Goal: Transaction & Acquisition: Purchase product/service

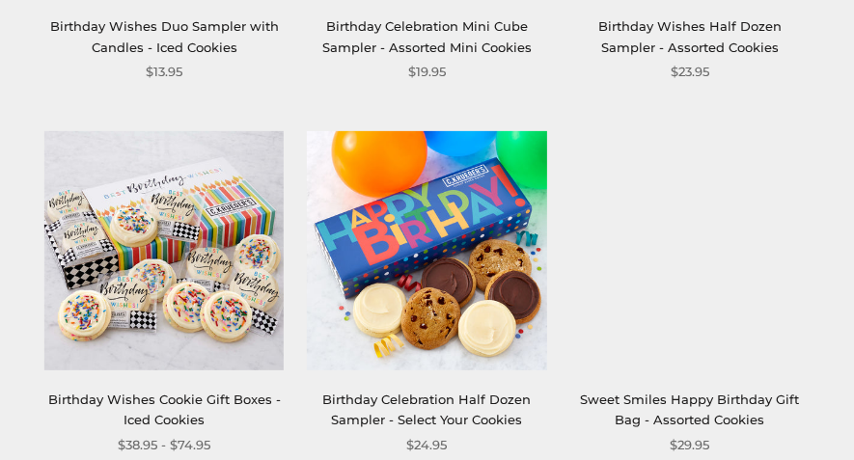
scroll to position [1821, 0]
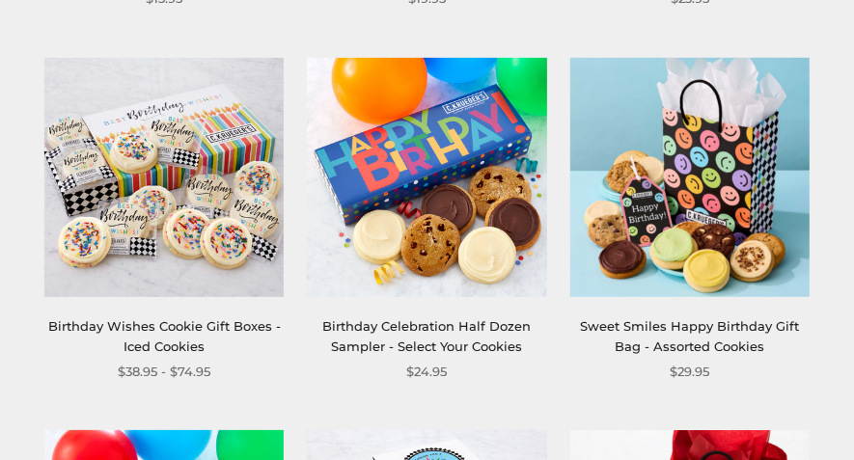
click at [175, 143] on img at bounding box center [163, 177] width 239 height 239
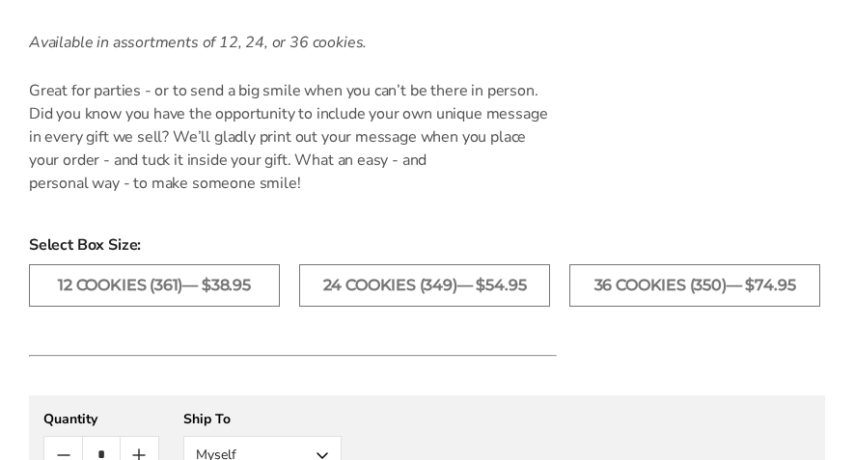
scroll to position [1522, 0]
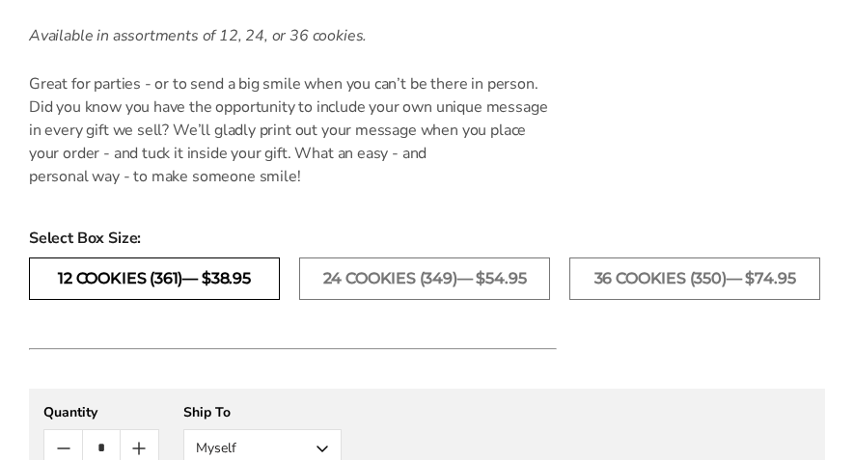
click at [236, 289] on label "12 Cookies (361)— $38.95" at bounding box center [154, 279] width 251 height 42
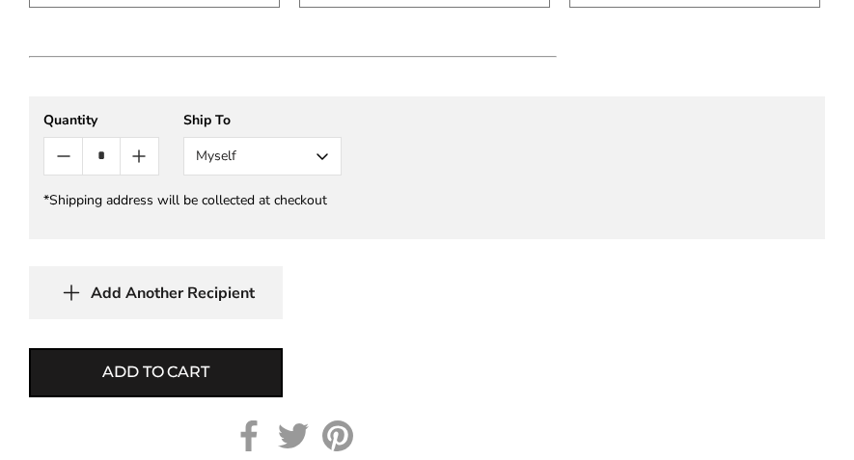
scroll to position [1818, 0]
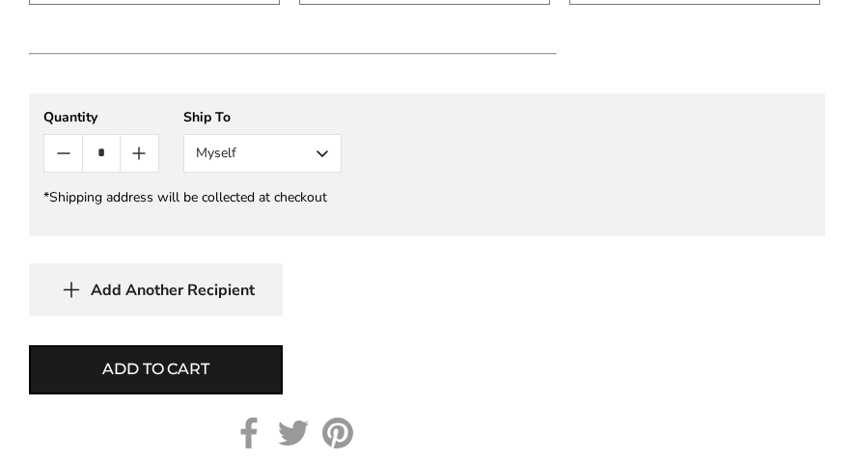
click at [331, 167] on button "Myself" at bounding box center [262, 153] width 158 height 39
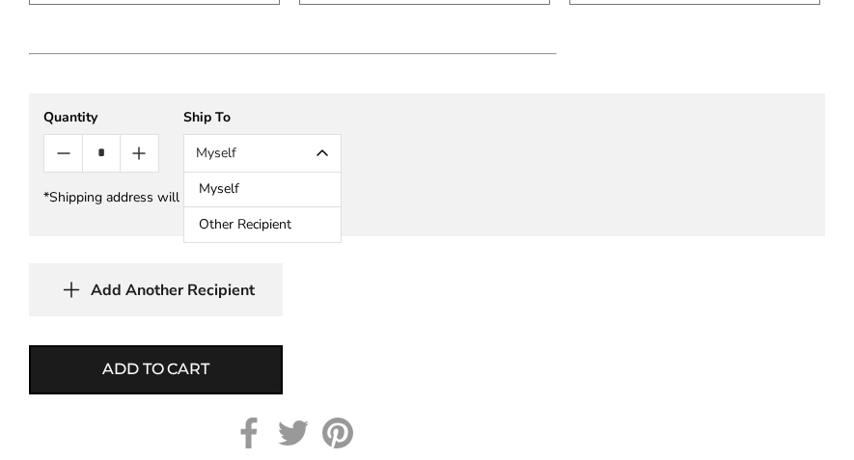
click at [291, 242] on button "Other Recipient" at bounding box center [262, 225] width 156 height 35
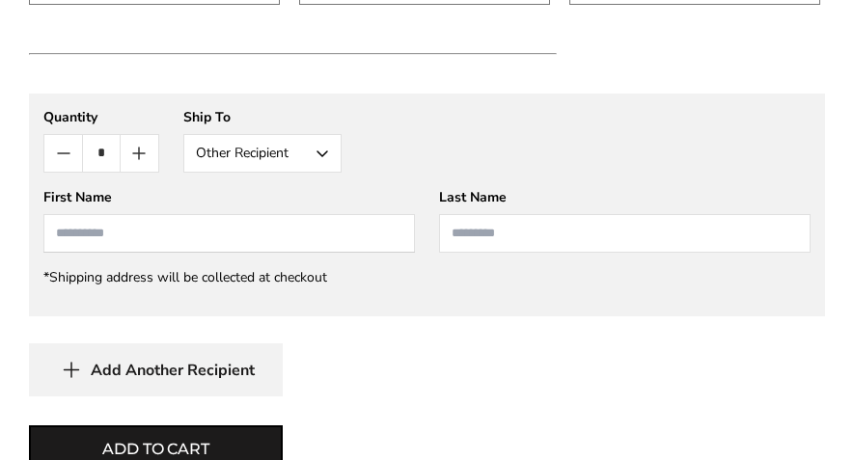
click at [63, 251] on input "First Name" at bounding box center [229, 233] width 372 height 39
type input "****"
click at [461, 249] on input "Last Name" at bounding box center [625, 233] width 372 height 39
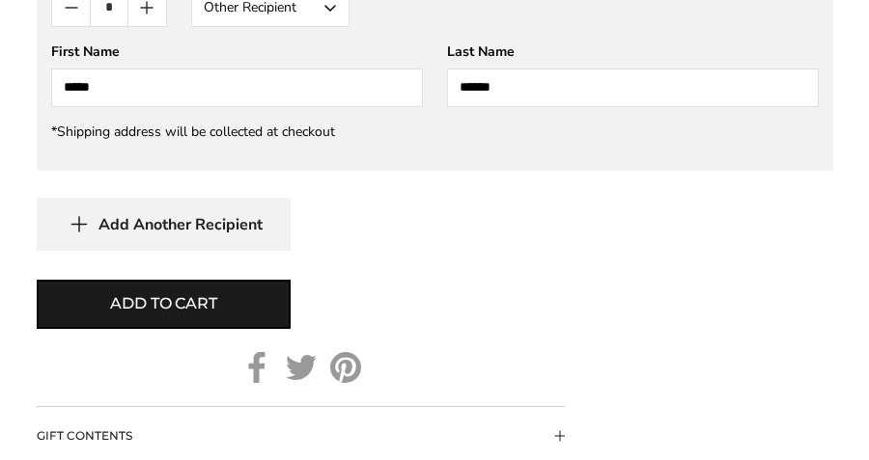
scroll to position [1974, 0]
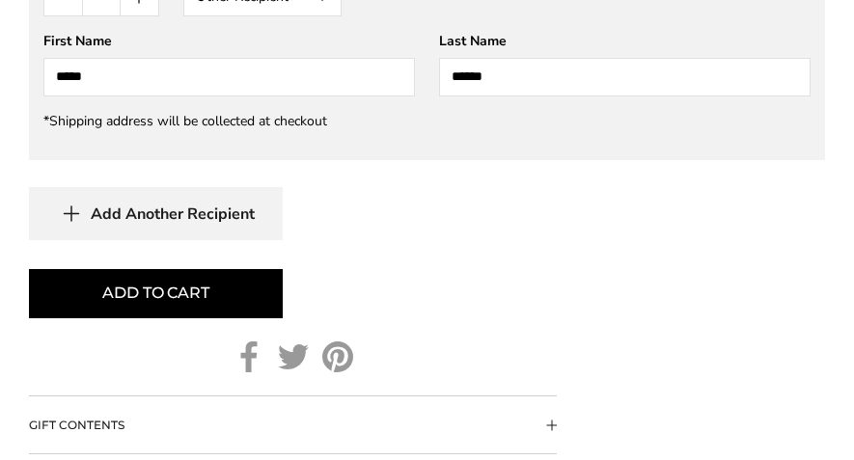
type input "******"
click at [231, 306] on button "Add to cart" at bounding box center [156, 293] width 254 height 49
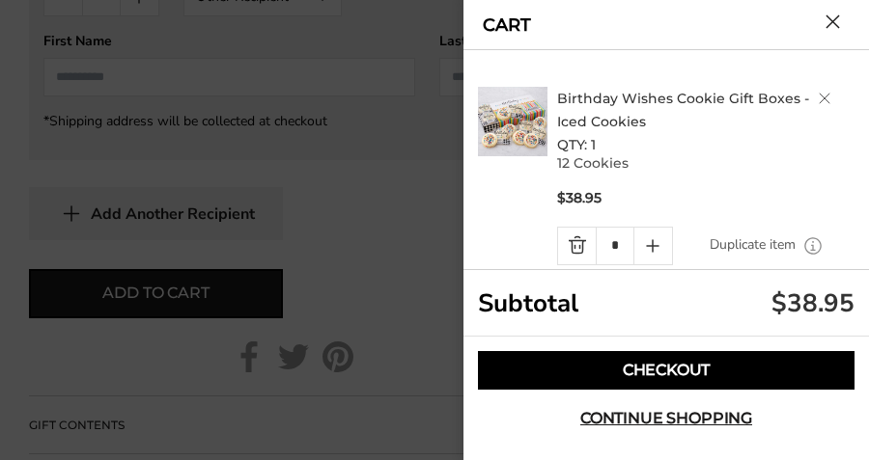
click at [728, 372] on link "Checkout" at bounding box center [666, 370] width 376 height 39
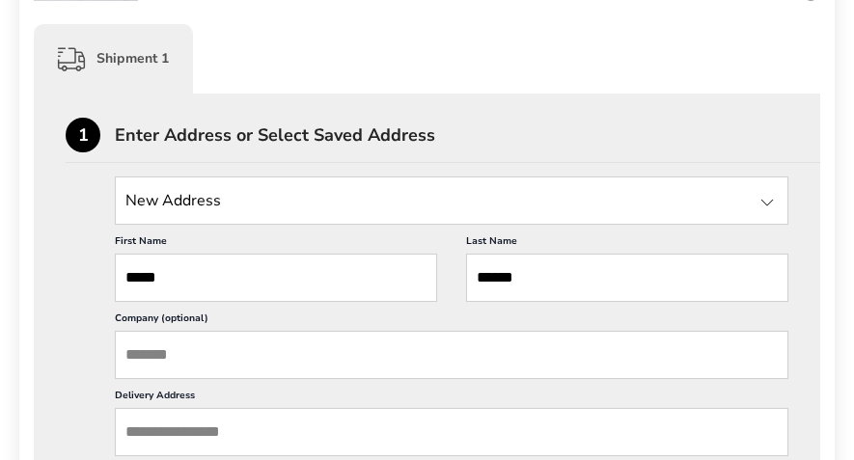
scroll to position [472, 0]
click at [767, 199] on div at bounding box center [767, 202] width 23 height 23
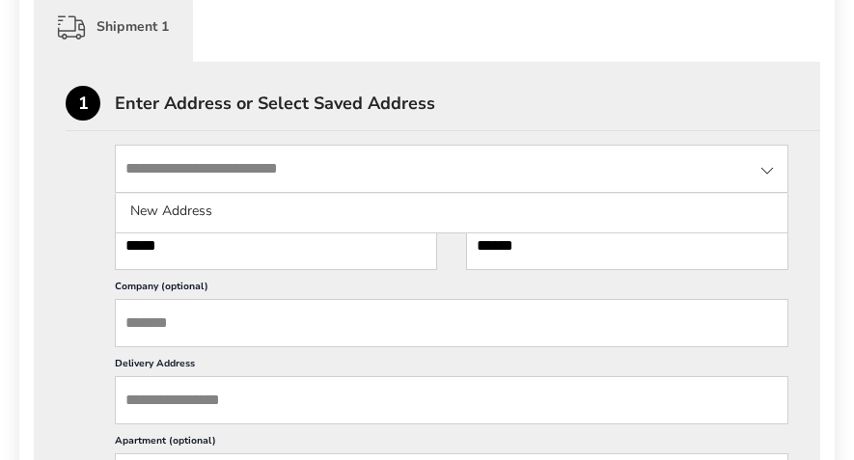
scroll to position [502, 0]
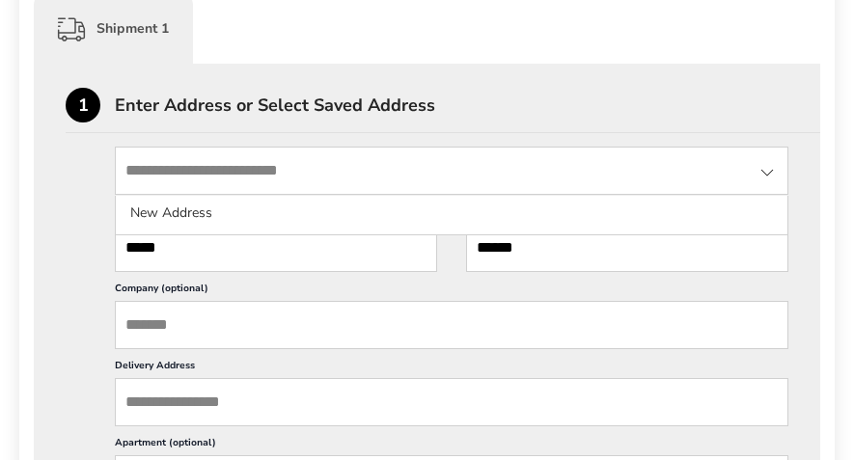
click at [770, 171] on div at bounding box center [767, 172] width 23 height 23
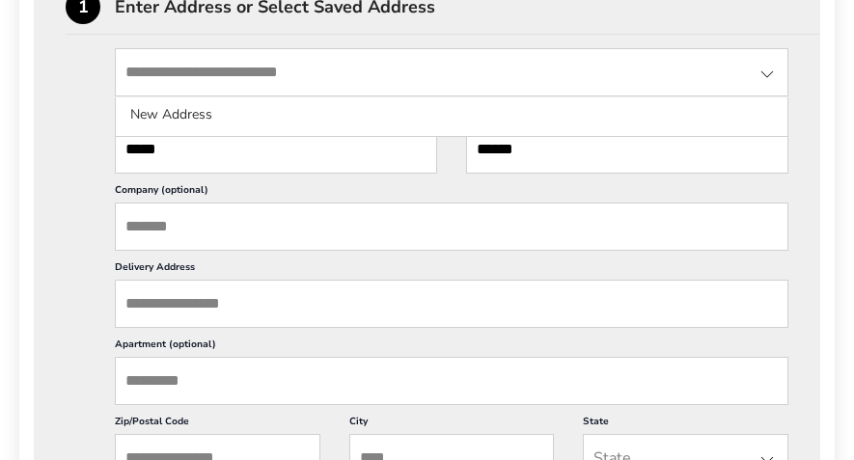
scroll to position [601, 0]
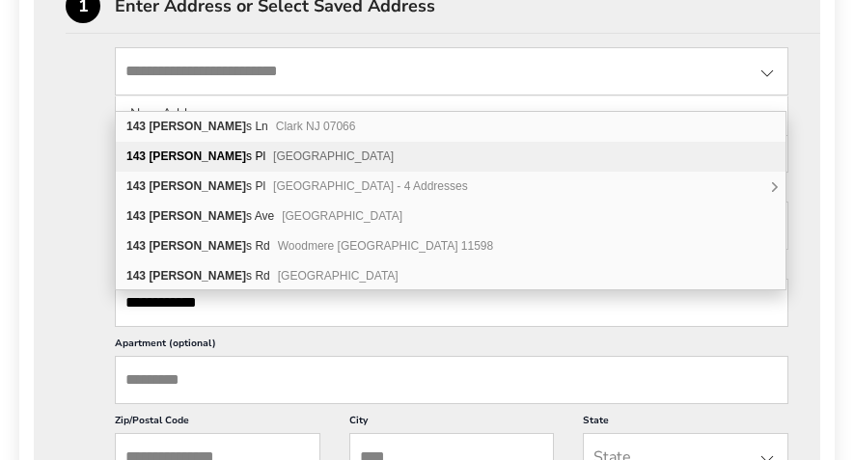
click at [273, 153] on span "[GEOGRAPHIC_DATA]" at bounding box center [333, 157] width 121 height 14
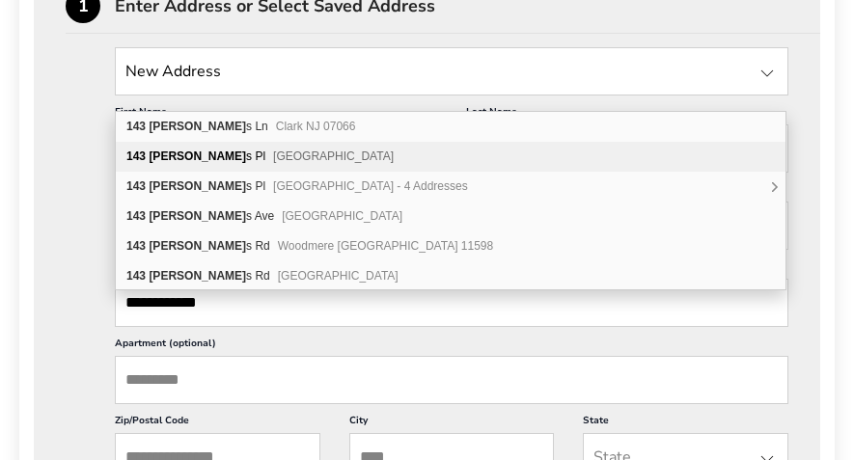
type input "**********"
type input "********"
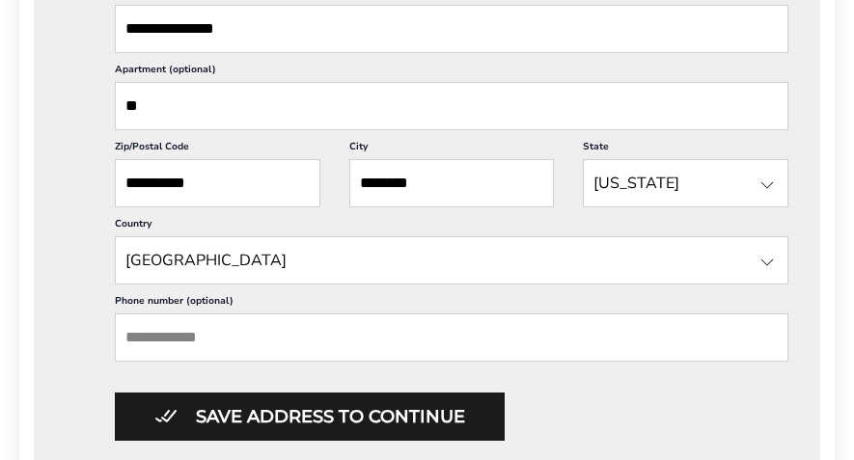
scroll to position [884, 0]
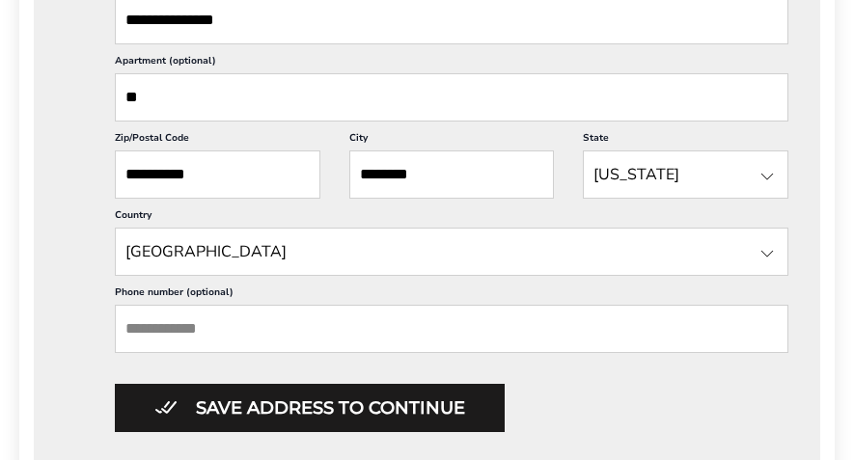
type input "**"
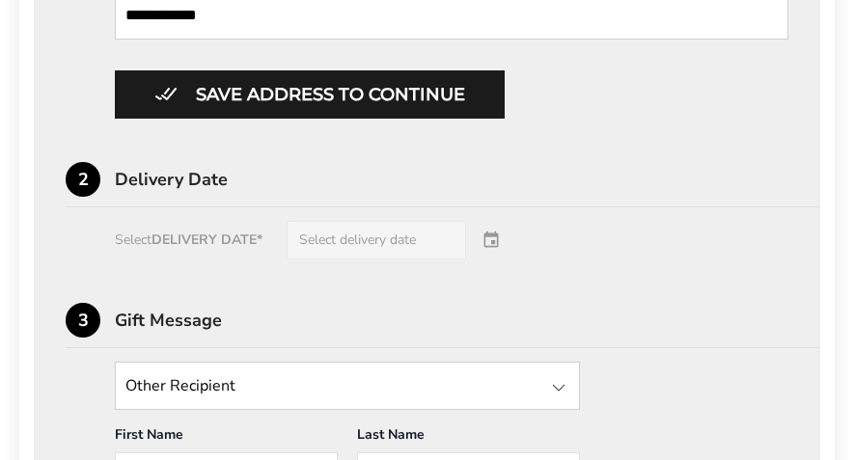
scroll to position [1201, 0]
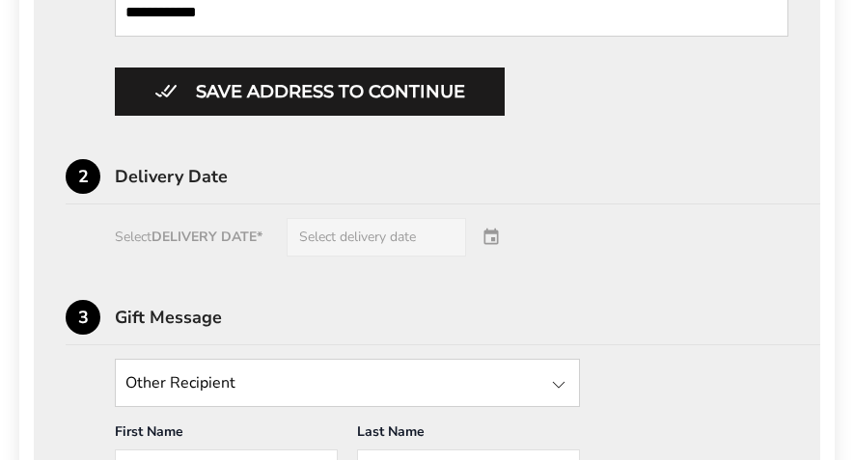
type input "**********"
click at [496, 257] on div "Select DELIVERY DATE* Select delivery date" at bounding box center [427, 237] width 723 height 39
click at [425, 257] on div "Select DELIVERY DATE* Select delivery date" at bounding box center [427, 237] width 723 height 39
click at [223, 257] on div "Select DELIVERY DATE* Select delivery date" at bounding box center [427, 237] width 723 height 39
click at [332, 257] on div "Select DELIVERY DATE* Select delivery date" at bounding box center [427, 237] width 723 height 39
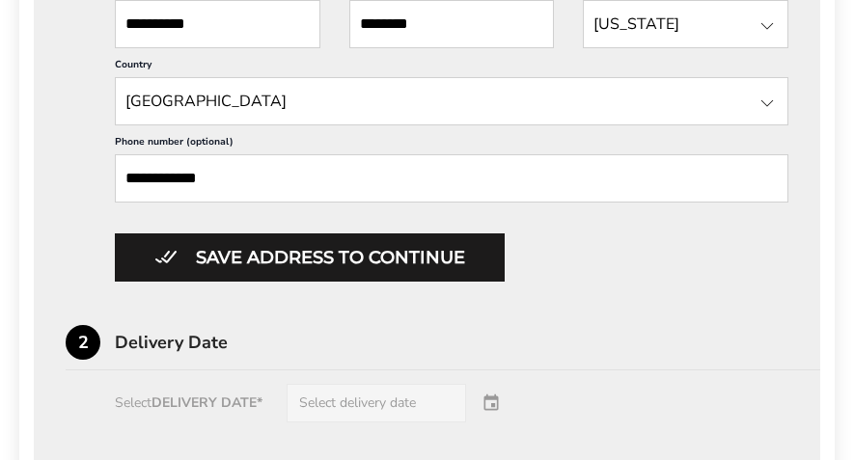
scroll to position [1035, 0]
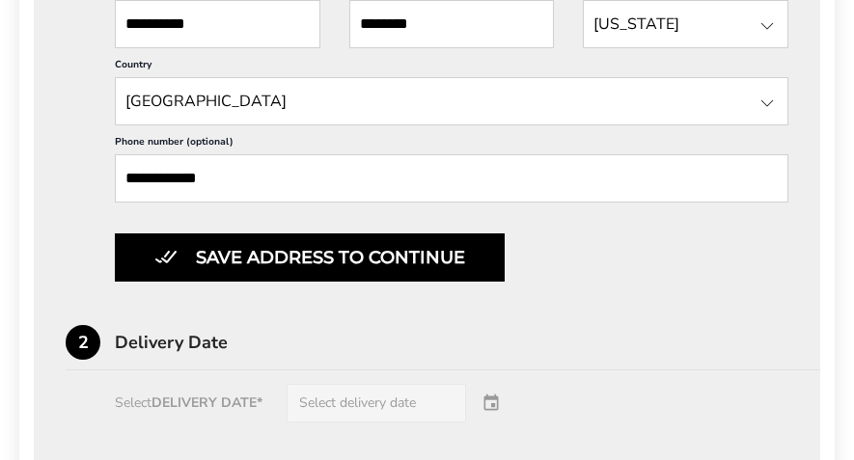
click at [500, 282] on button "Save address to continue" at bounding box center [310, 258] width 390 height 48
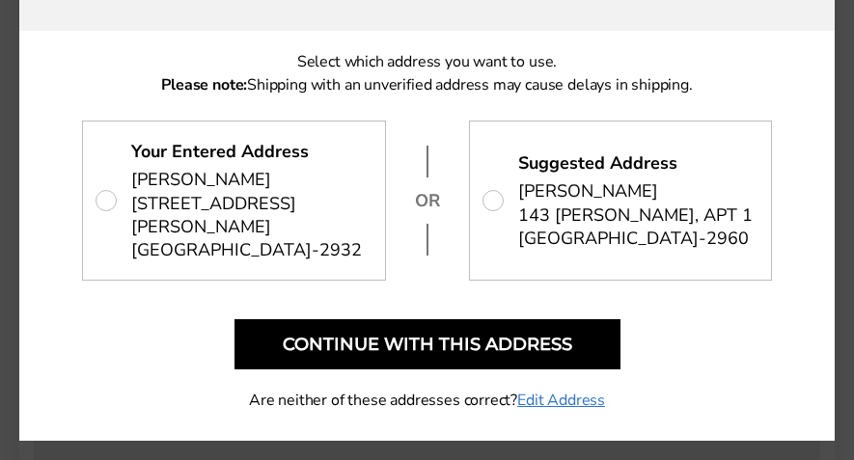
scroll to position [69, 0]
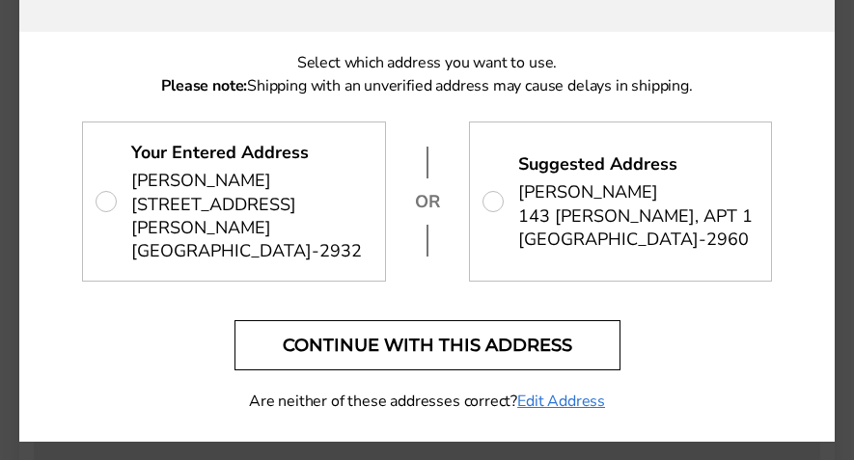
click at [563, 337] on button "Continue with this address" at bounding box center [428, 345] width 386 height 50
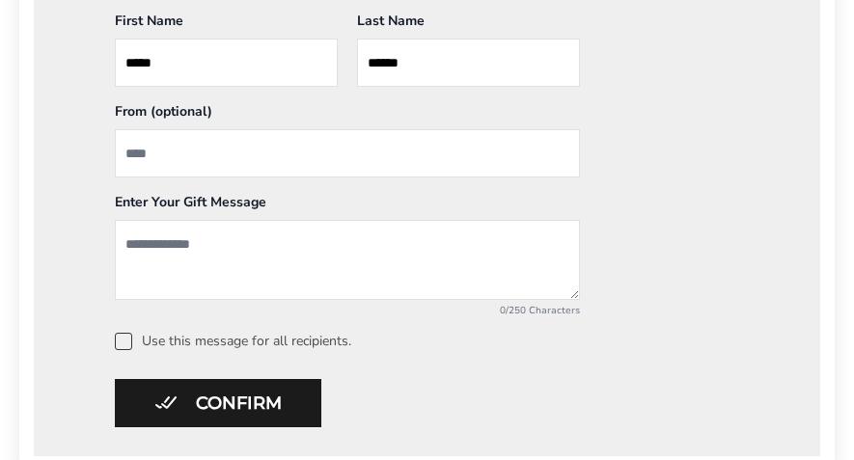
click at [126, 157] on input "From" at bounding box center [347, 153] width 465 height 48
type input "**********"
click at [128, 248] on textarea "Add a message" at bounding box center [347, 260] width 465 height 80
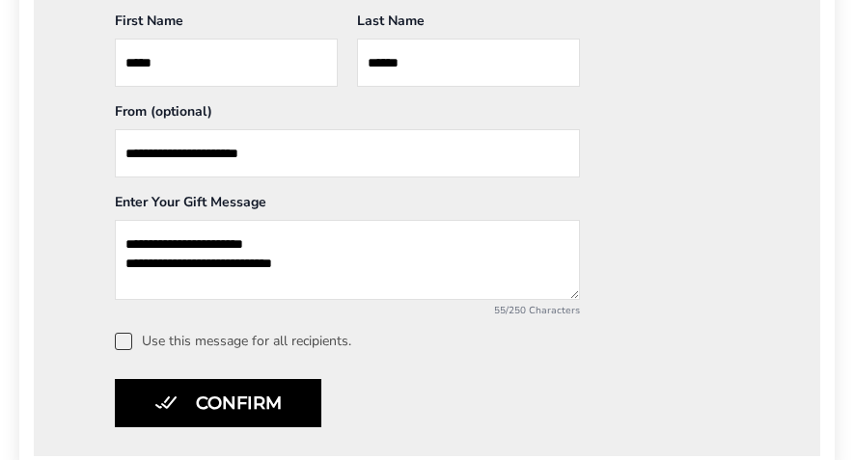
type textarea "**********"
click at [276, 410] on button "Confirm" at bounding box center [218, 403] width 207 height 48
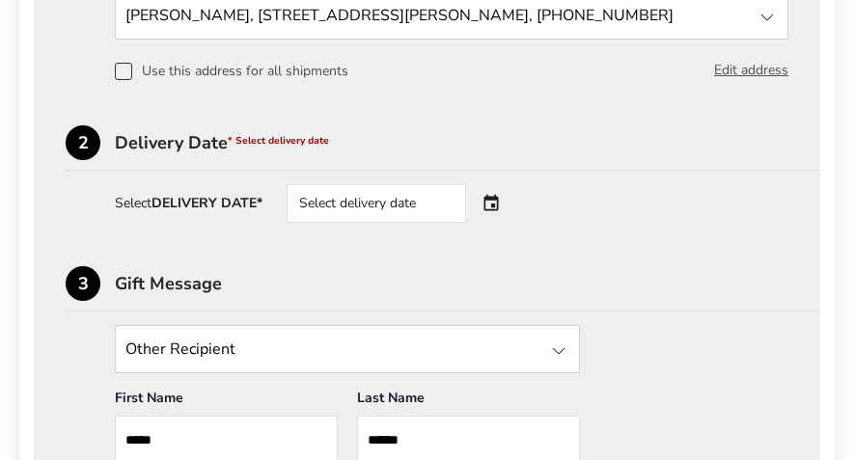
scroll to position [633, 0]
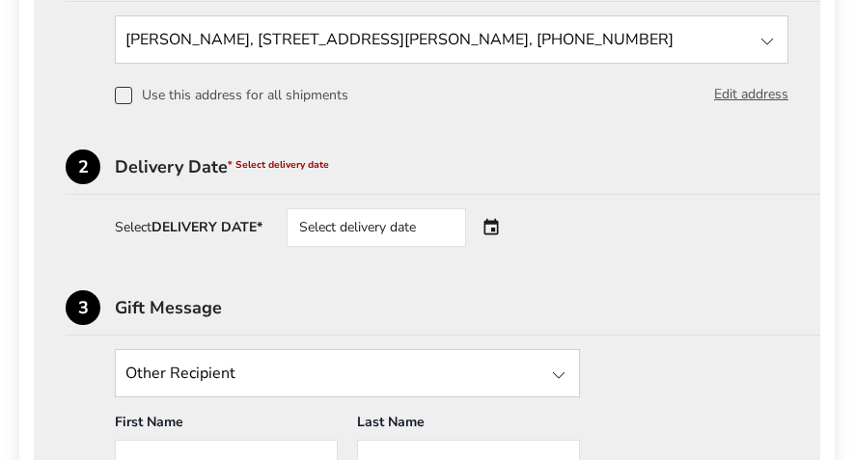
click at [259, 228] on strong "DELIVERY DATE*" at bounding box center [207, 227] width 111 height 18
click at [358, 226] on div "Select delivery date" at bounding box center [377, 227] width 180 height 39
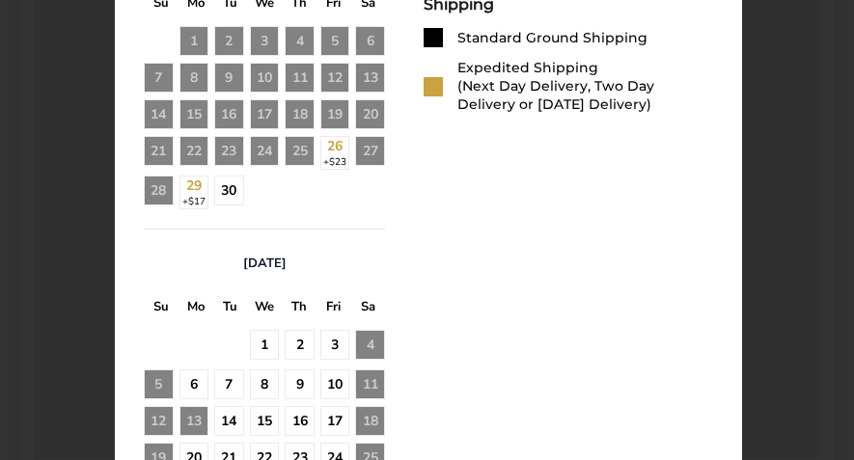
scroll to position [1044, 0]
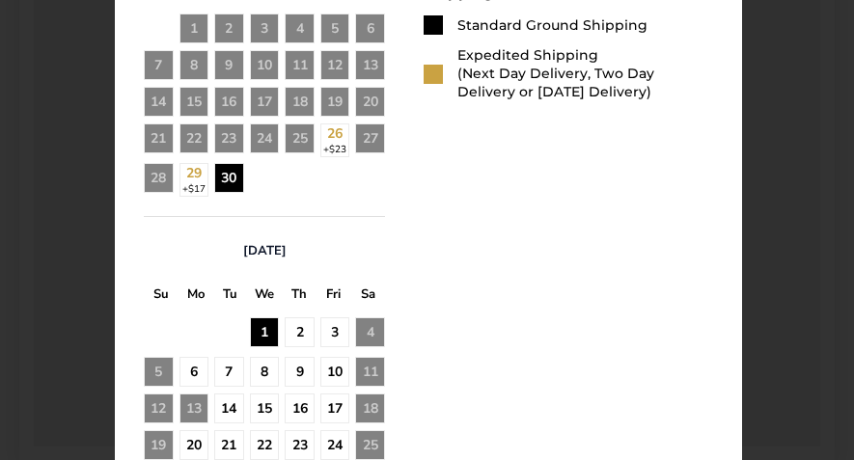
click at [264, 334] on div "1" at bounding box center [265, 333] width 30 height 30
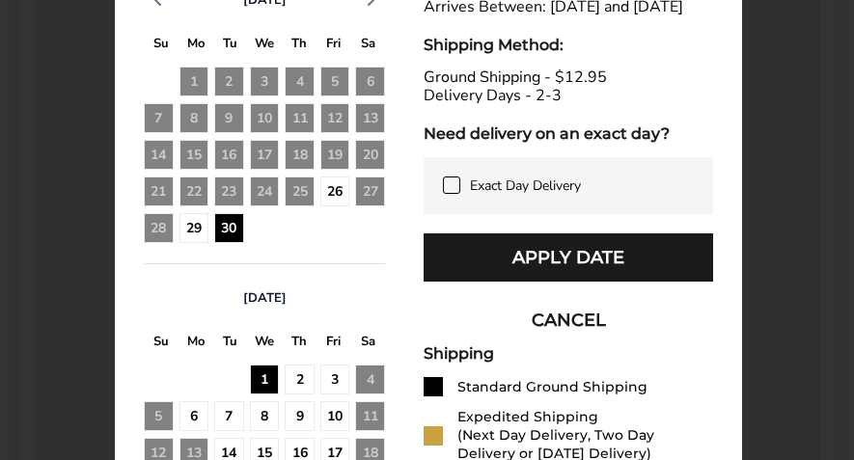
scroll to position [991, 0]
click at [305, 375] on div "2" at bounding box center [300, 380] width 30 height 30
click at [262, 381] on div "1" at bounding box center [265, 380] width 30 height 30
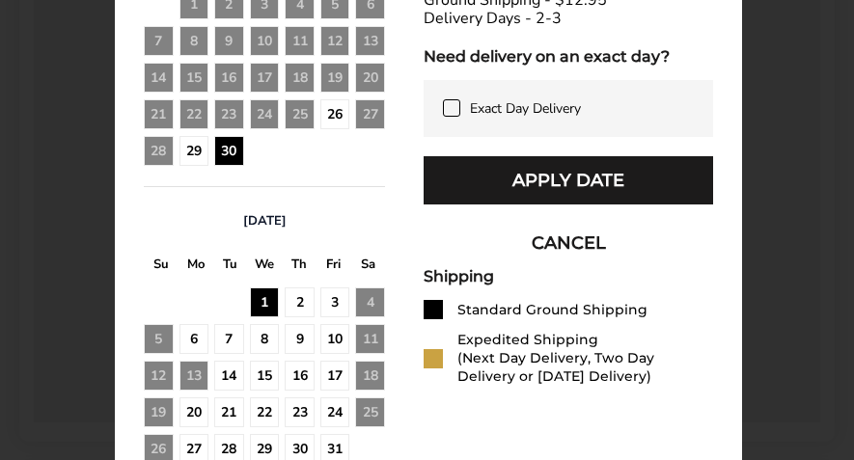
scroll to position [1069, 0]
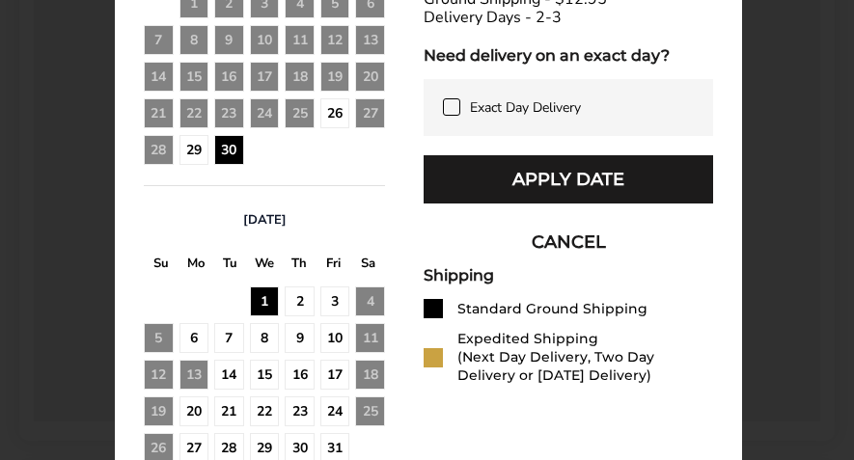
click at [586, 265] on button "CANCEL" at bounding box center [569, 242] width 290 height 48
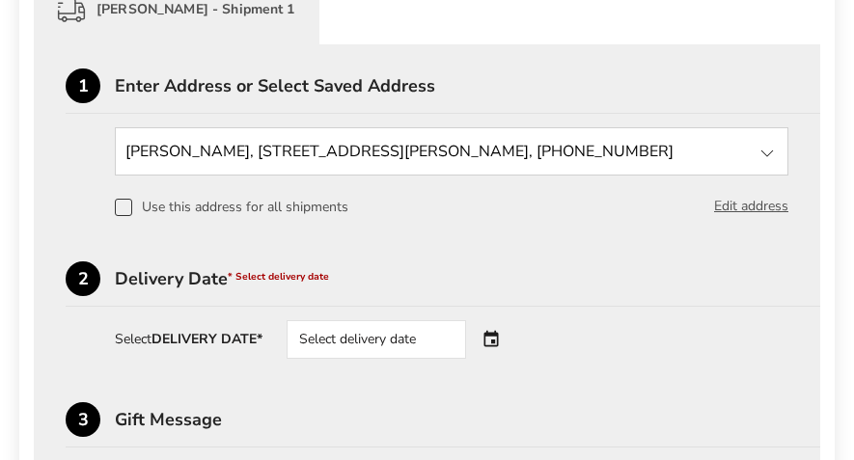
scroll to position [520, 0]
click at [375, 343] on div "Select delivery date" at bounding box center [377, 340] width 180 height 39
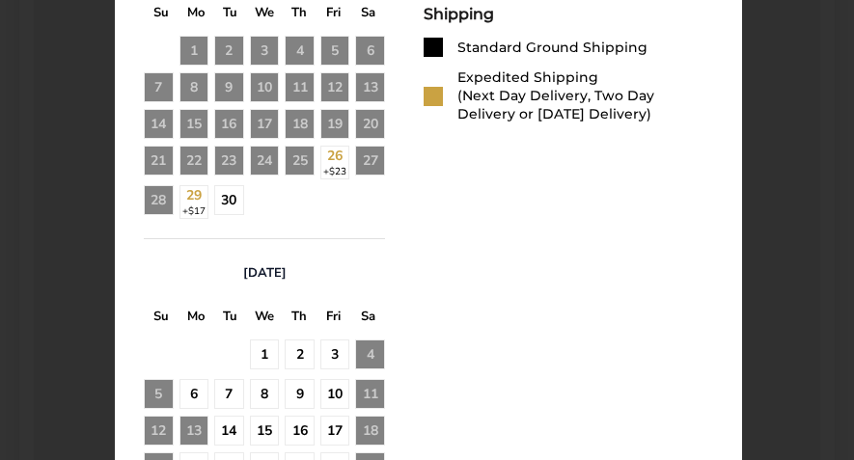
scroll to position [1034, 0]
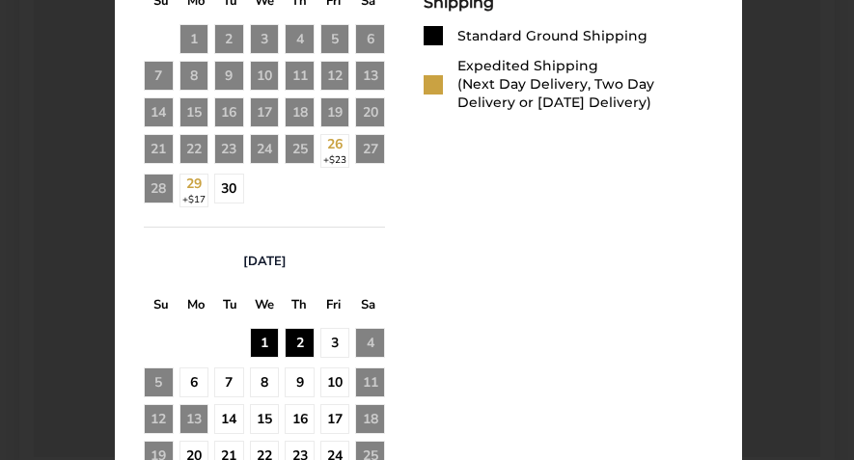
click at [303, 340] on div "2" at bounding box center [300, 343] width 30 height 30
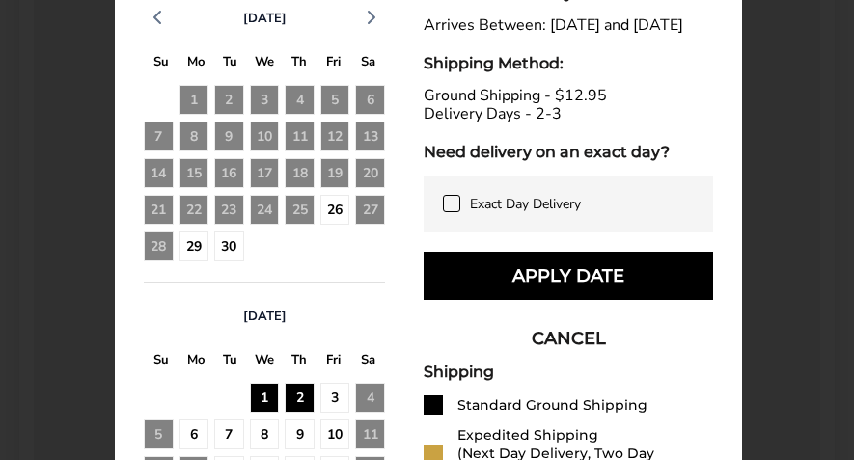
scroll to position [973, 0]
click at [613, 293] on button "Apply Date" at bounding box center [569, 276] width 290 height 48
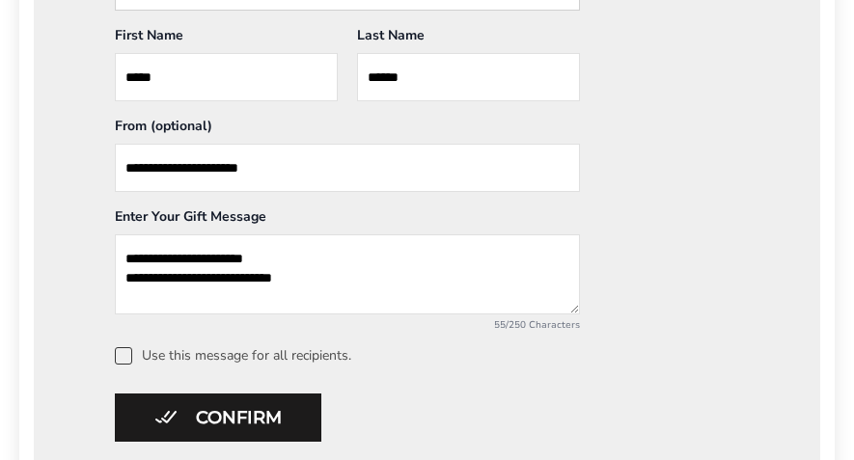
scroll to position [1024, 0]
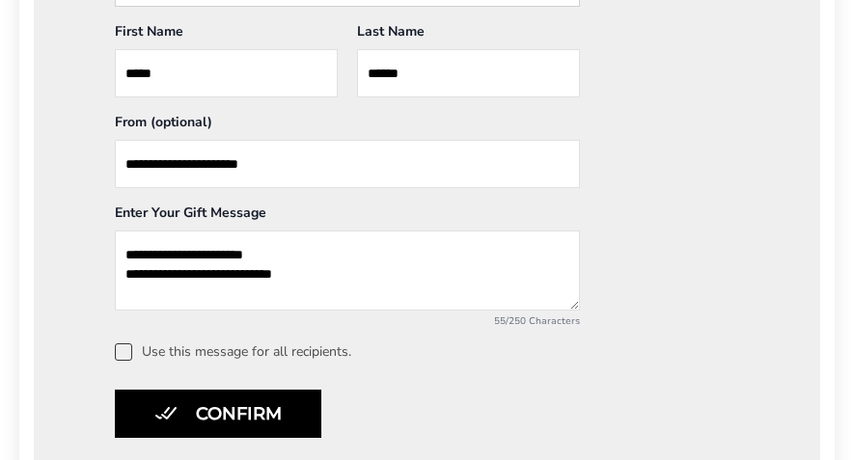
click at [287, 412] on button "Confirm" at bounding box center [218, 414] width 207 height 48
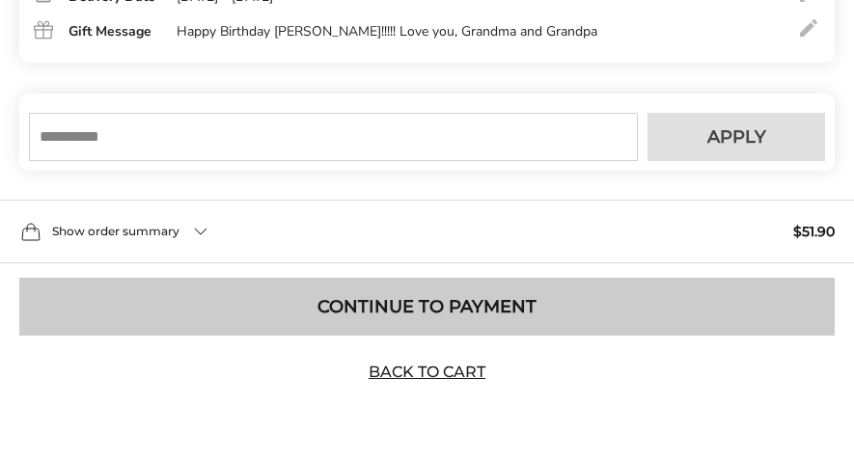
click at [533, 306] on button "Continue to Payment" at bounding box center [427, 307] width 816 height 58
